Goal: Information Seeking & Learning: Learn about a topic

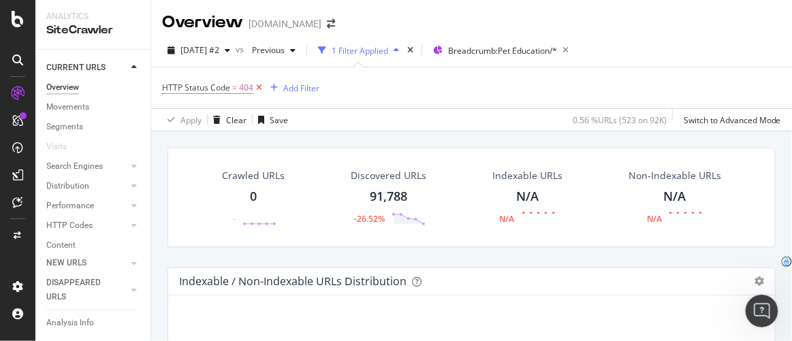
click at [258, 88] on icon at bounding box center [259, 88] width 12 height 14
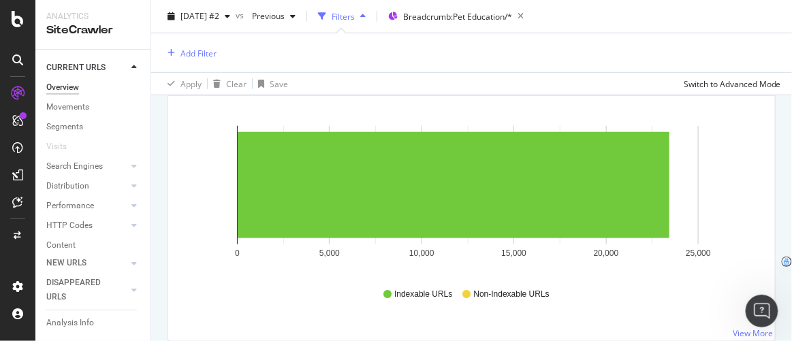
scroll to position [198, 0]
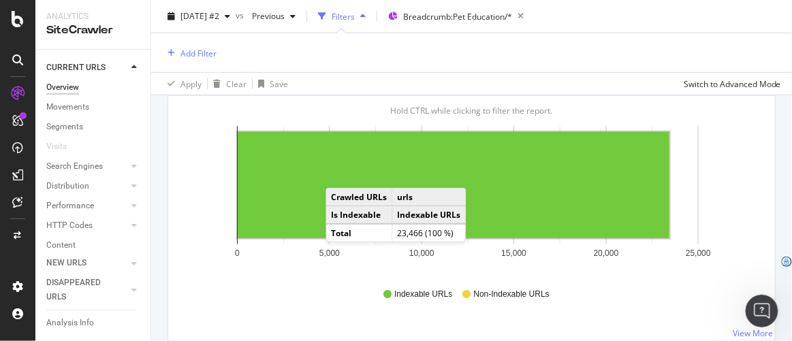
click at [339, 172] on rect "A chart." at bounding box center [454, 185] width 432 height 106
